Goal: Task Accomplishment & Management: Manage account settings

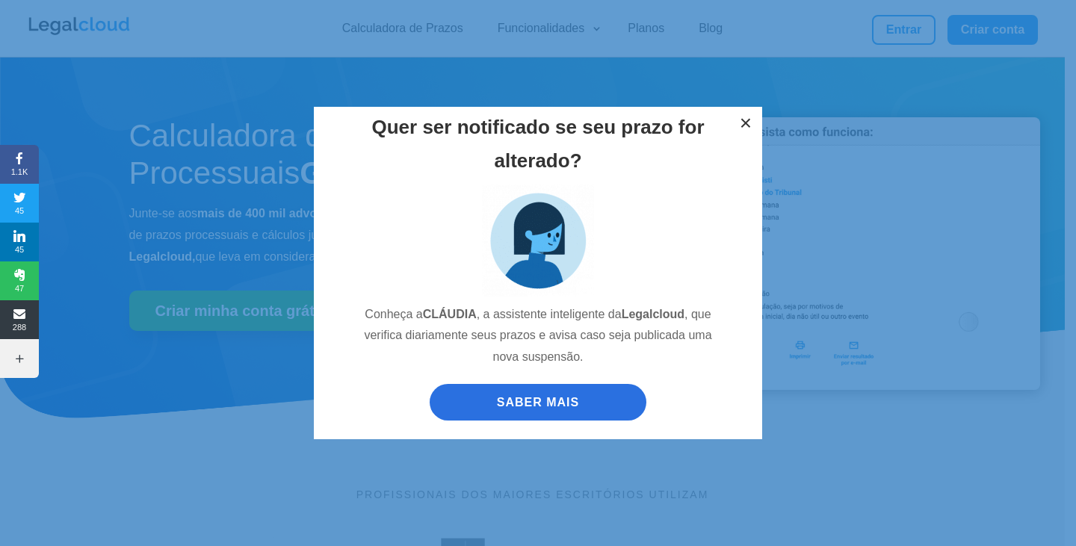
click at [748, 125] on button "×" at bounding box center [745, 123] width 33 height 33
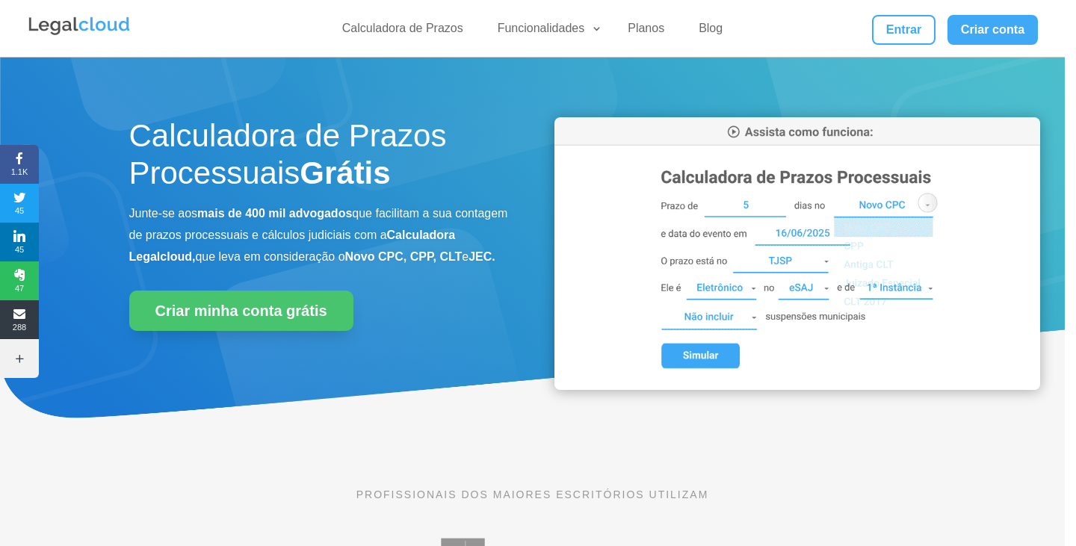
click at [901, 25] on div "Quer ser notificado se seu prazo for alterado? Conheça a CLÁUDIA , a assistente…" at bounding box center [538, 273] width 1076 height 546
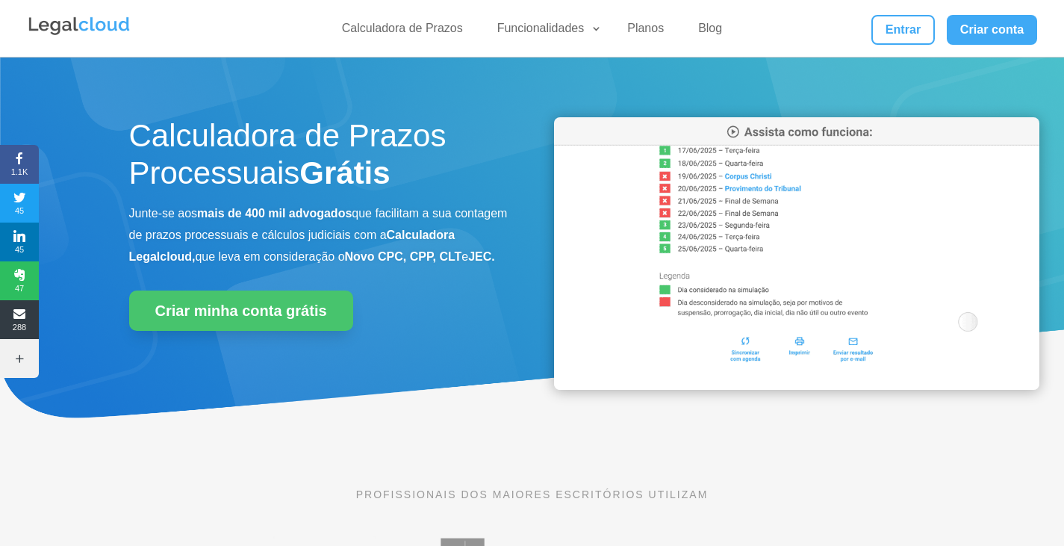
click at [911, 48] on div "Calculadora de Prazos Funcionalidades Calculadora de Prazos DJEN/DJE Prazos e A…" at bounding box center [532, 28] width 1011 height 57
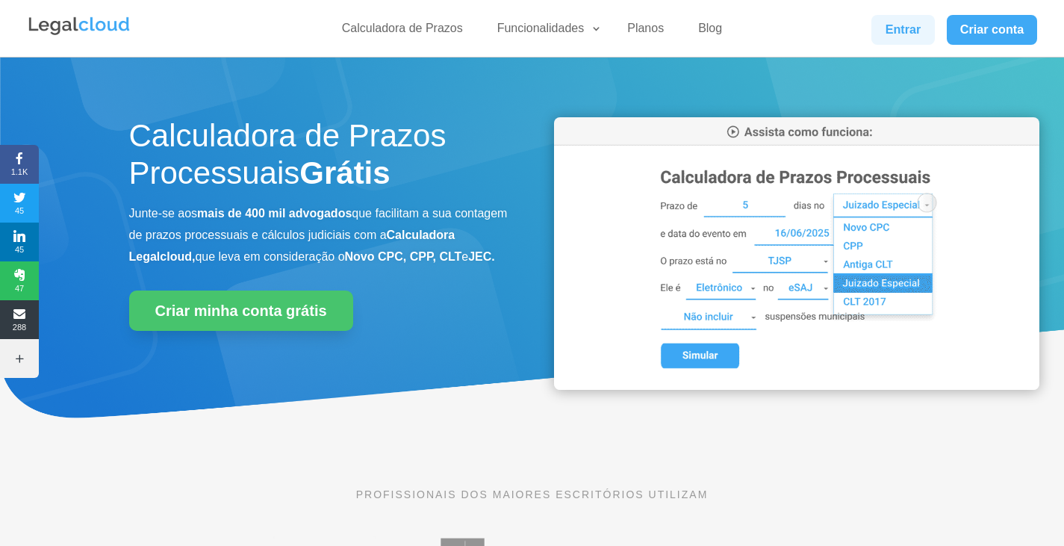
click at [907, 31] on link "Entrar" at bounding box center [903, 30] width 63 height 30
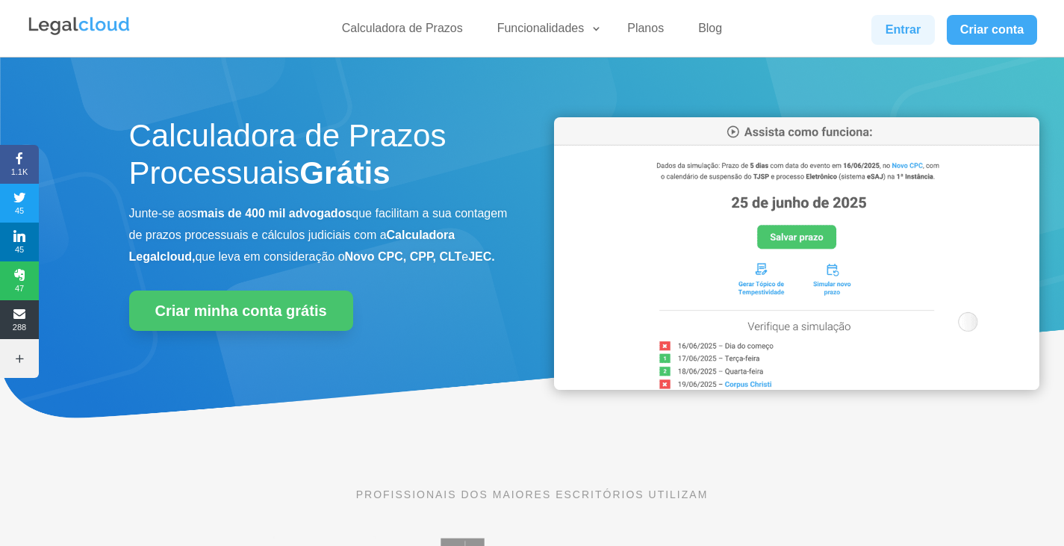
click at [889, 34] on link "Entrar" at bounding box center [903, 30] width 63 height 30
